Goal: Task Accomplishment & Management: Manage account settings

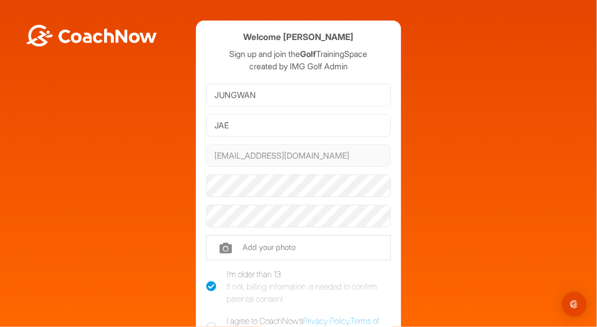
scroll to position [41, 0]
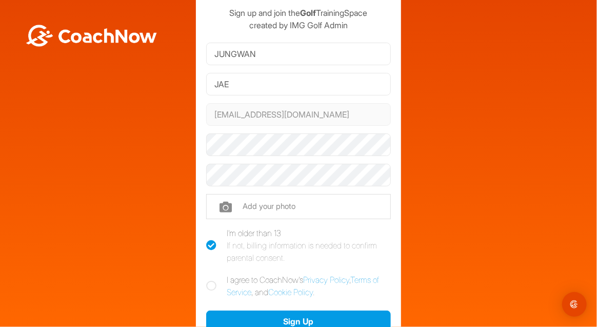
click at [207, 286] on icon at bounding box center [211, 286] width 10 height 10
click at [207, 280] on input "I agree to CoachNow's Privacy Policy , Terms of Service , and Cookie Policy ." at bounding box center [209, 276] width 7 height 7
checkbox input "true"
click at [208, 244] on icon at bounding box center [211, 245] width 10 height 10
click at [208, 233] on input "I'm older than 13 If not, billing information is needed to confirm parental con…" at bounding box center [209, 230] width 7 height 7
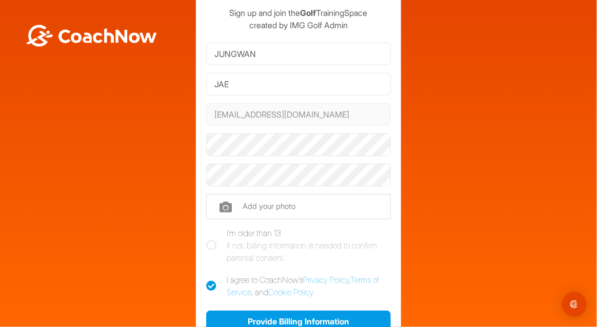
click at [208, 244] on icon at bounding box center [211, 245] width 10 height 10
click at [208, 233] on input "I'm older than 13 If not, billing information is needed to confirm parental con…" at bounding box center [209, 230] width 7 height 7
checkbox input "true"
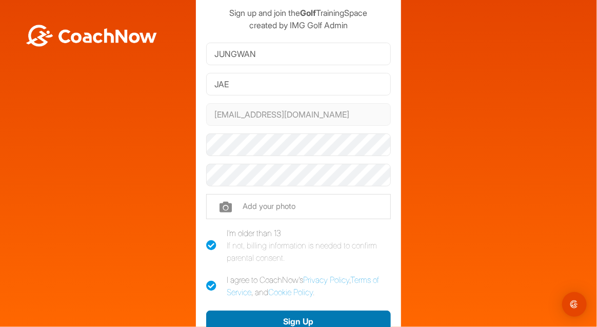
click at [270, 320] on button "Sign Up" at bounding box center [298, 321] width 185 height 22
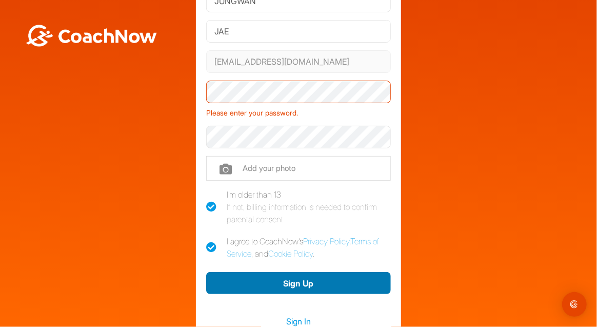
scroll to position [123, 0]
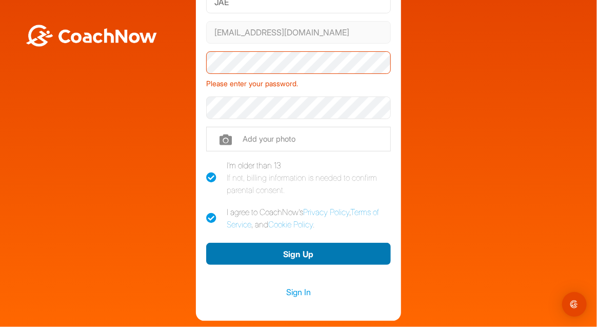
click at [254, 253] on button "Sign Up" at bounding box center [298, 254] width 185 height 22
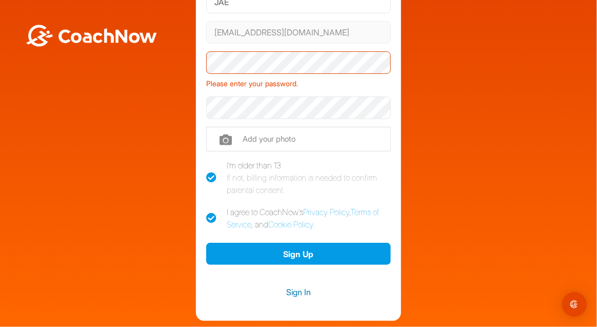
click at [290, 293] on link "Sign In" at bounding box center [298, 291] width 185 height 13
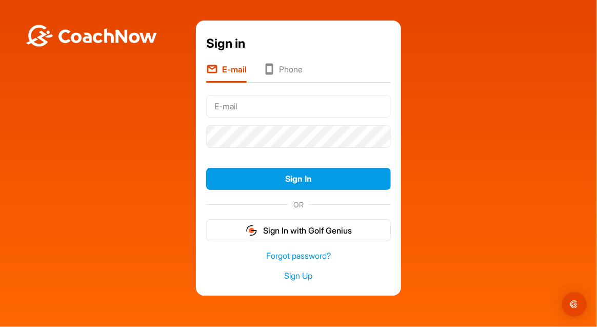
type input "[EMAIL_ADDRESS][DOMAIN_NAME]"
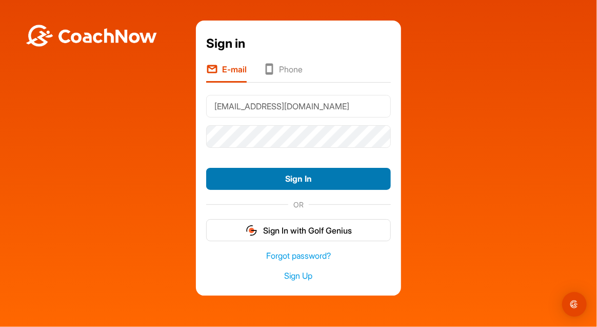
click at [287, 176] on button "Sign In" at bounding box center [298, 179] width 185 height 22
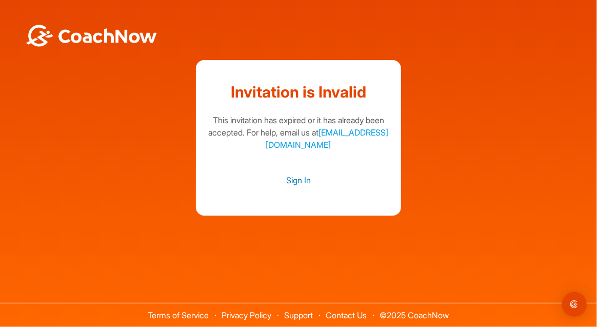
click at [305, 185] on link "Sign In" at bounding box center [298, 179] width 185 height 13
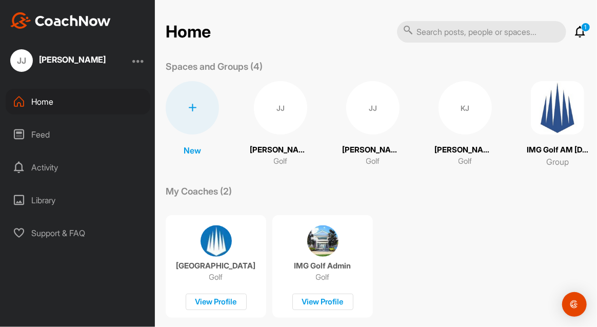
click at [292, 109] on div "JJ" at bounding box center [280, 107] width 53 height 53
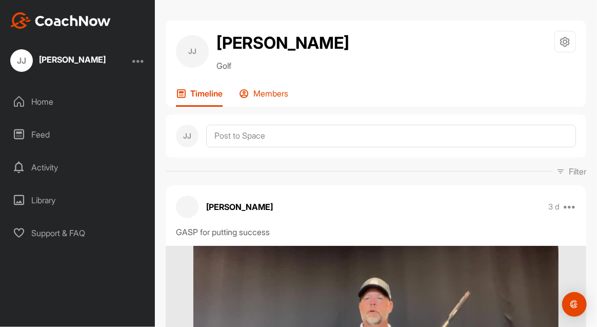
click at [273, 93] on p "Members" at bounding box center [270, 93] width 35 height 10
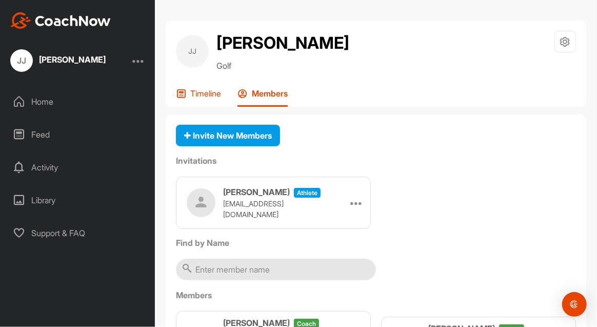
click at [204, 97] on p "Timeline" at bounding box center [205, 93] width 31 height 10
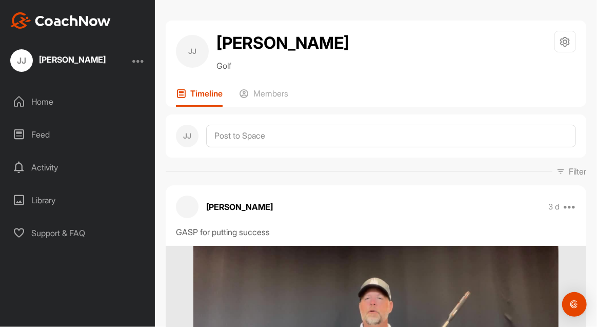
click at [55, 110] on div "Home" at bounding box center [78, 102] width 145 height 26
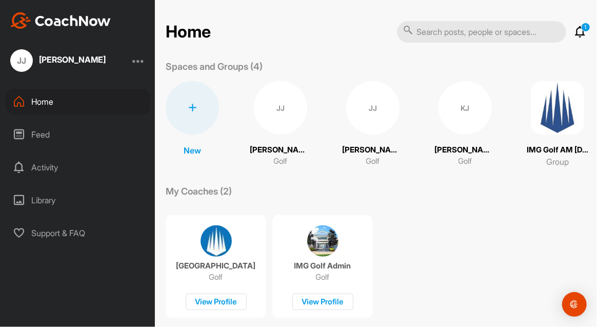
click at [367, 97] on div "JJ" at bounding box center [372, 107] width 53 height 53
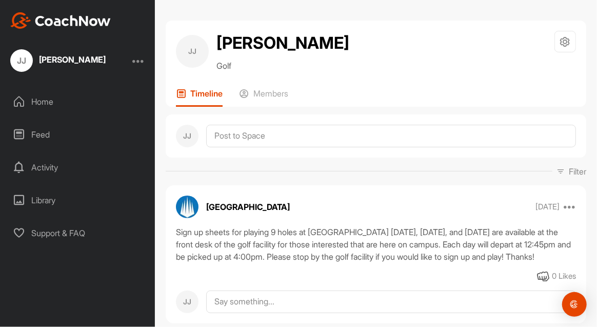
click at [53, 135] on div "Feed" at bounding box center [78, 135] width 145 height 26
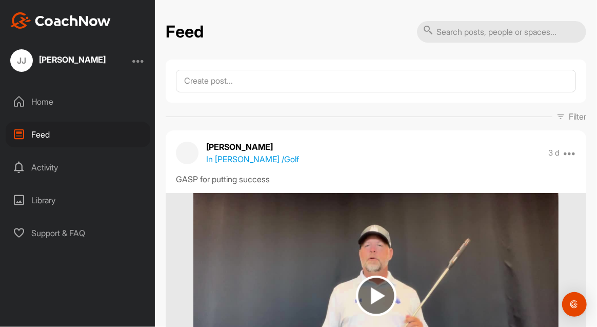
click at [224, 160] on p "In [PERSON_NAME] / Golf" at bounding box center [252, 159] width 93 height 12
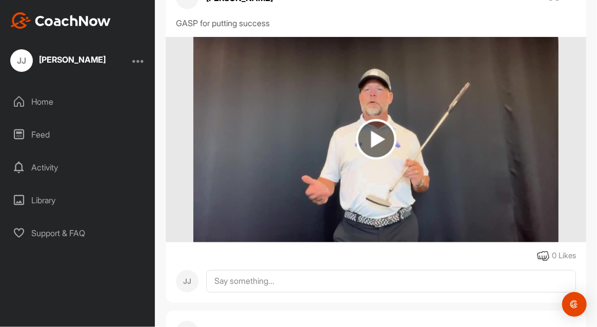
scroll to position [246, 0]
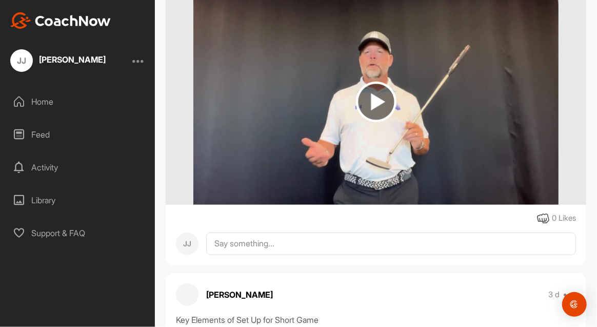
click at [55, 166] on div "Activity" at bounding box center [78, 167] width 145 height 26
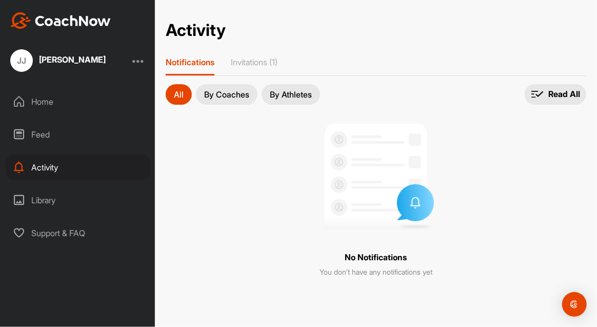
click at [53, 203] on div "Library" at bounding box center [78, 200] width 145 height 26
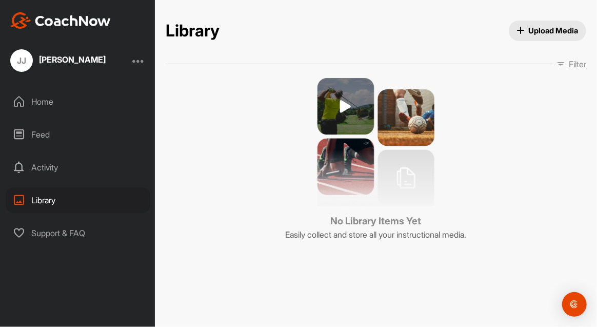
click at [56, 238] on div "Support & FAQ" at bounding box center [78, 233] width 145 height 26
